Goal: Information Seeking & Learning: Learn about a topic

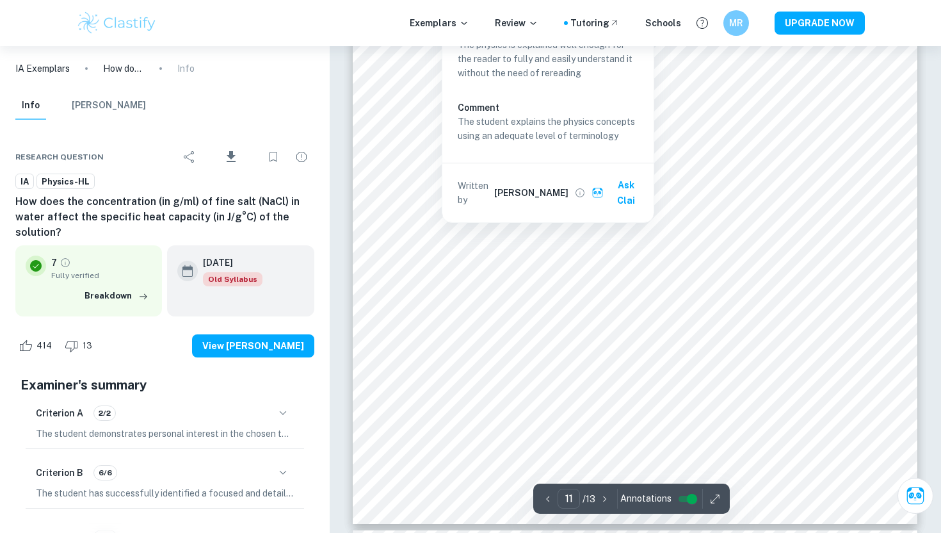
scroll to position [8588, 0]
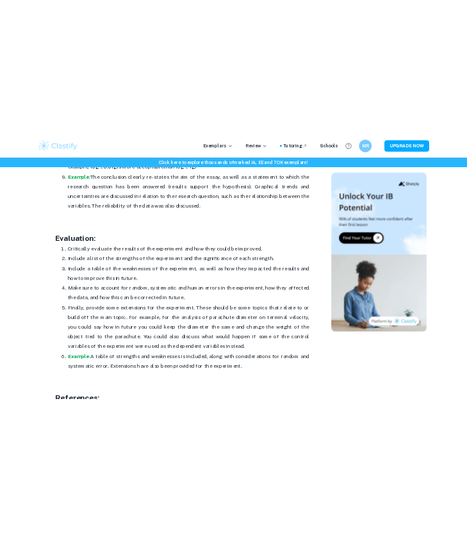
scroll to position [3665, 0]
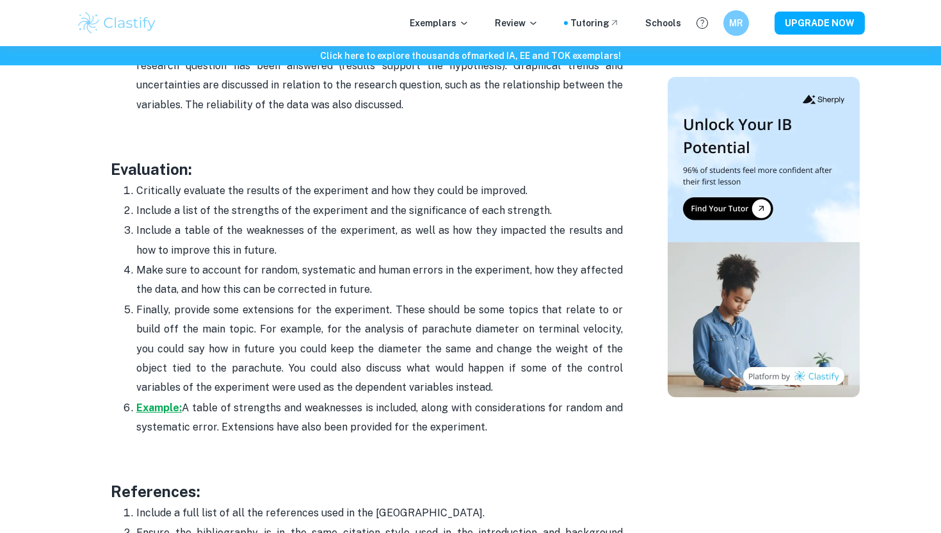
click at [166, 402] on strong "Example:" at bounding box center [158, 408] width 45 height 12
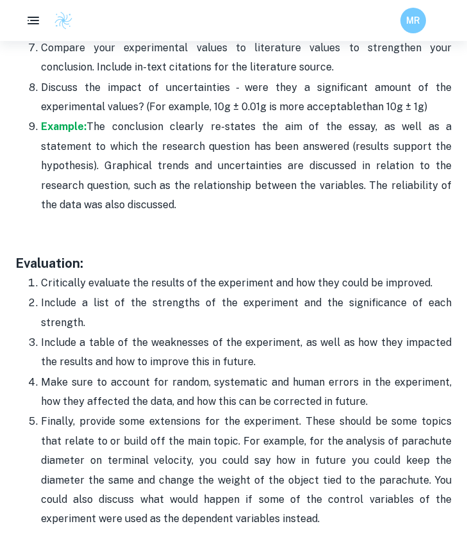
scroll to position [3864, 0]
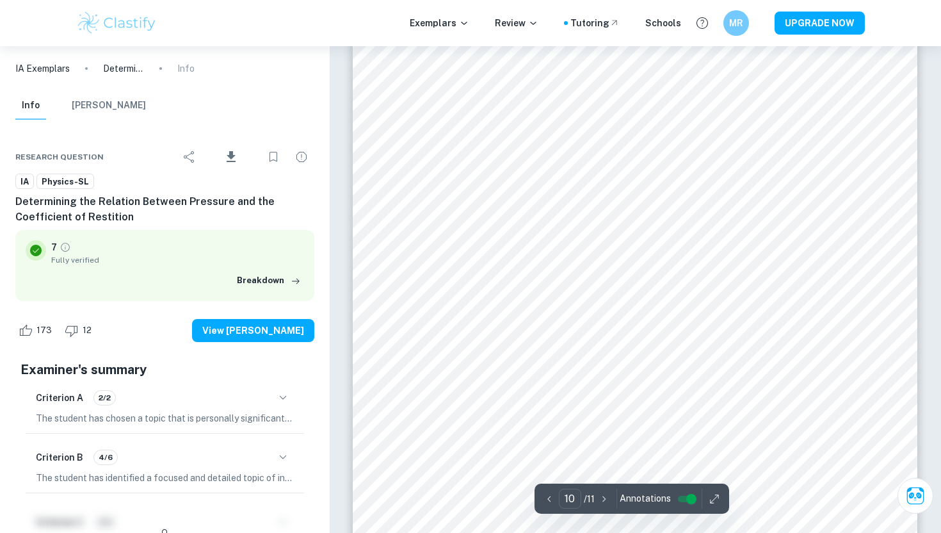
scroll to position [7690, 0]
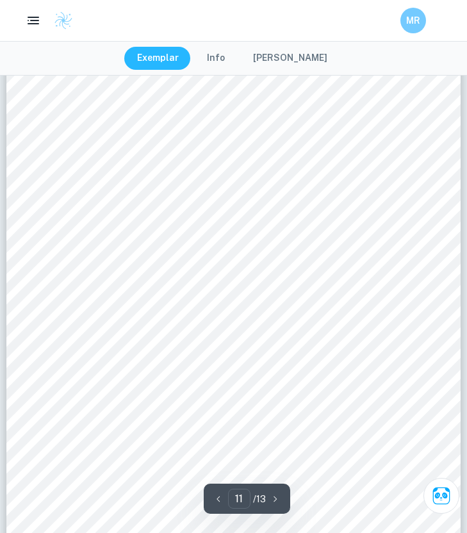
type input "12"
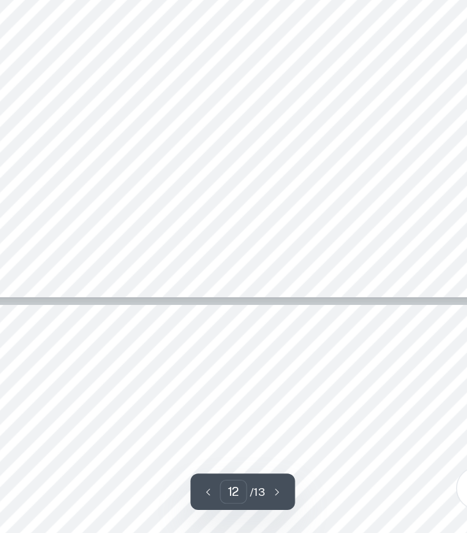
scroll to position [7104, 0]
